Goal: Navigation & Orientation: Find specific page/section

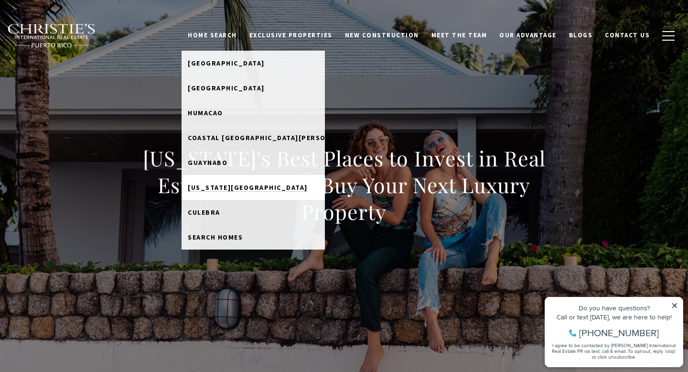
click at [239, 184] on span "[US_STATE][GEOGRAPHIC_DATA]" at bounding box center [248, 187] width 120 height 9
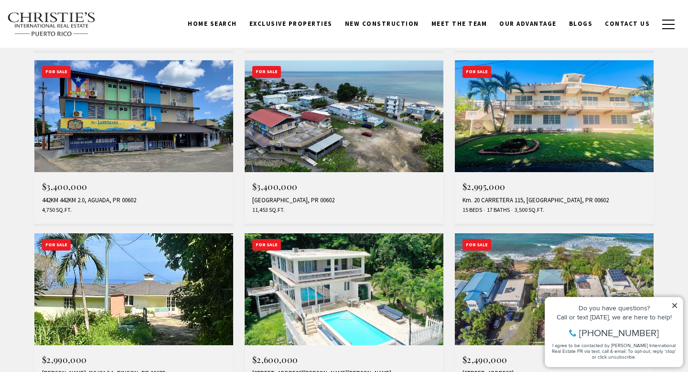
scroll to position [356, 0]
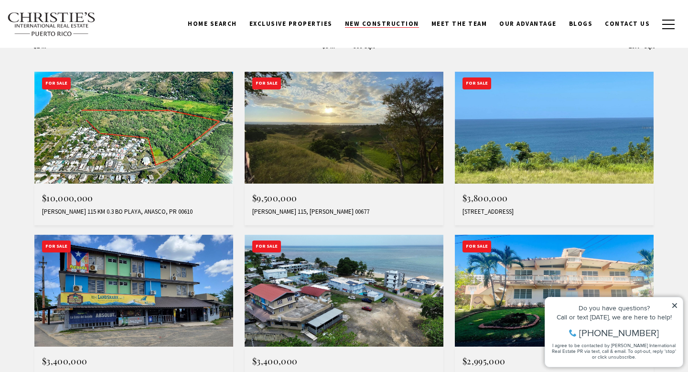
click at [391, 20] on link "New Construction" at bounding box center [382, 24] width 86 height 18
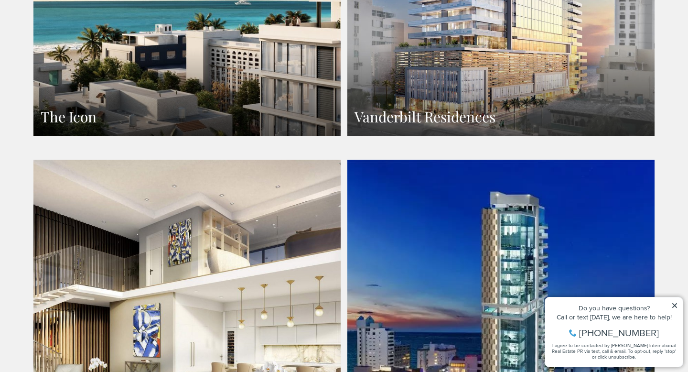
scroll to position [858, 0]
